Goal: Navigation & Orientation: Find specific page/section

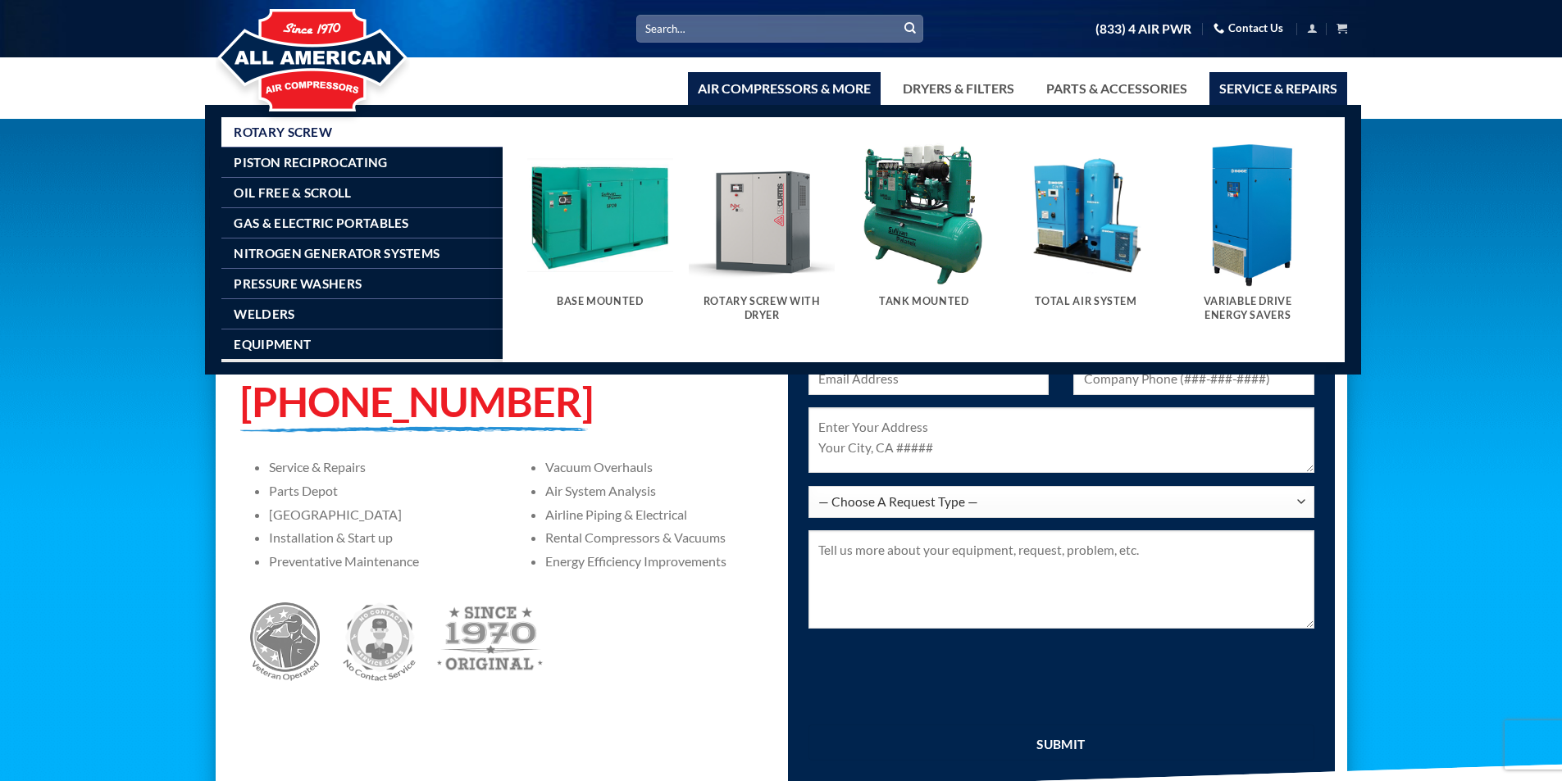
click at [757, 93] on link "Air Compressors & More" at bounding box center [784, 88] width 193 height 33
click at [588, 301] on h5 "Base Mounted" at bounding box center [600, 301] width 130 height 13
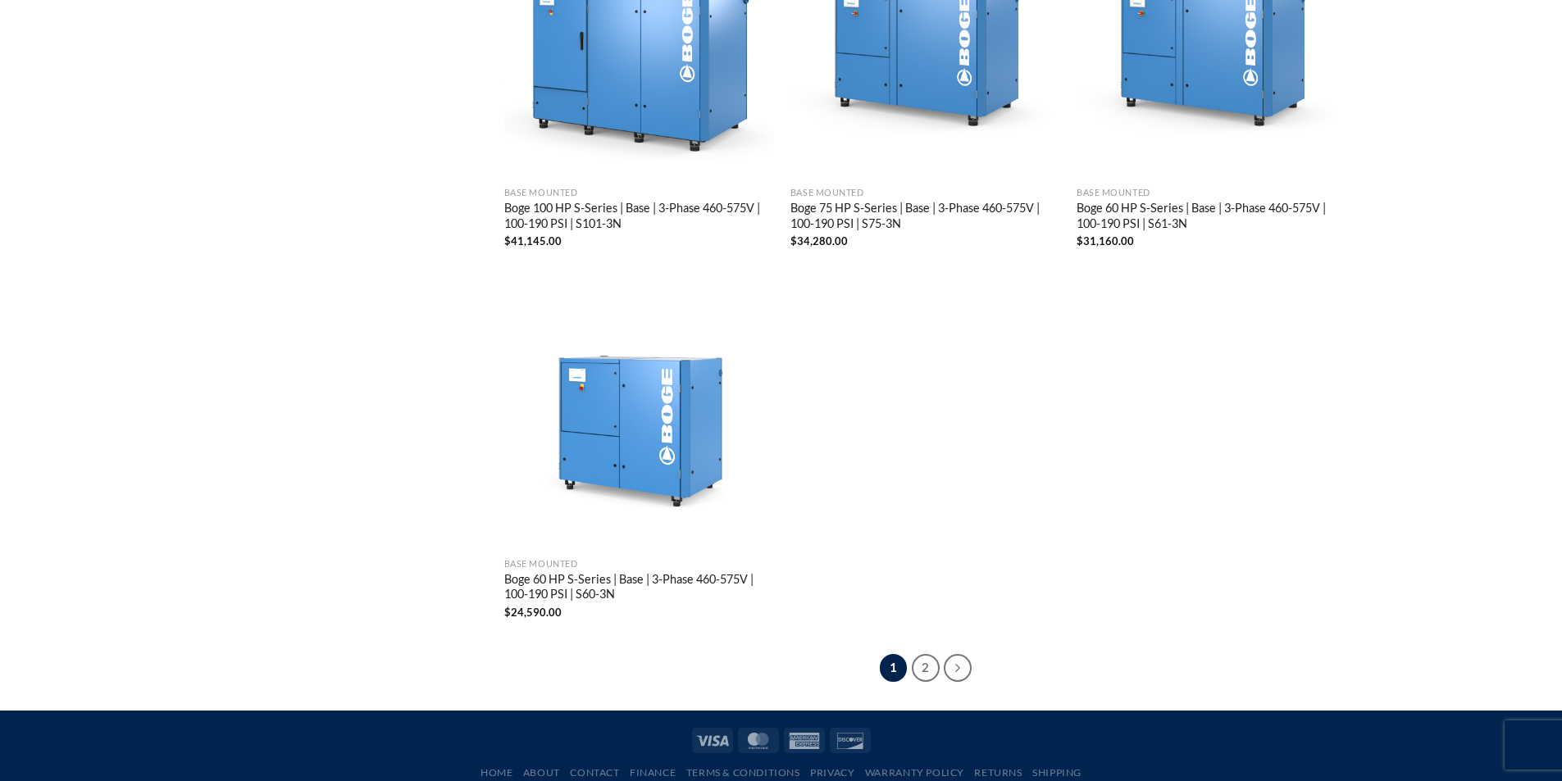
scroll to position [3028, 0]
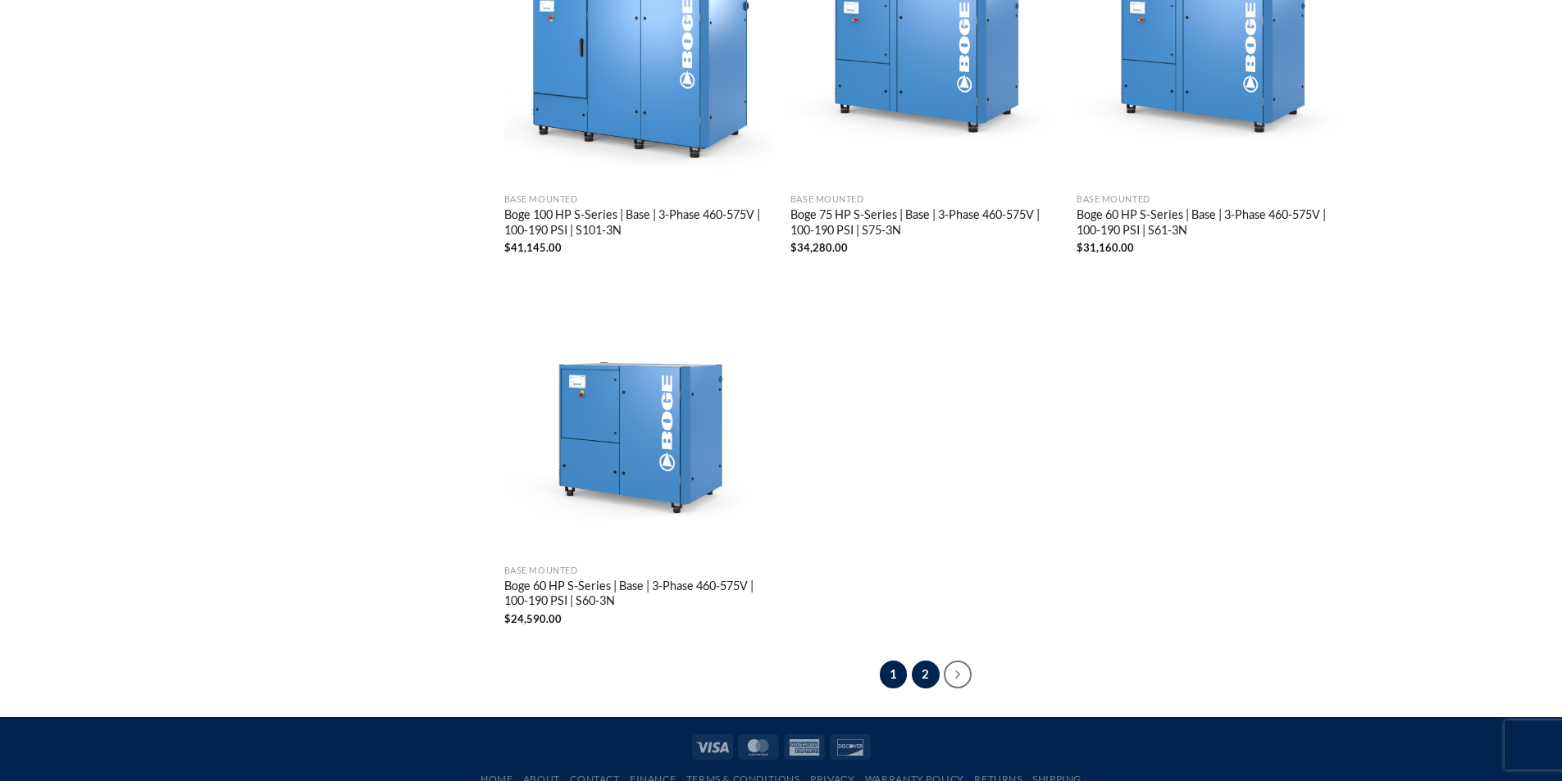
click at [919, 672] on link "2" at bounding box center [926, 675] width 28 height 28
